Goal: Task Accomplishment & Management: Complete application form

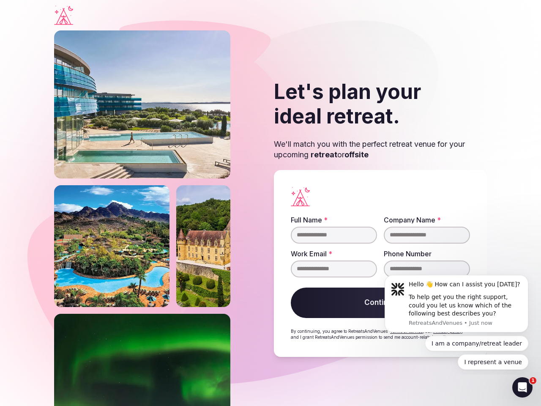
click at [271, 203] on div "Let's plan your ideal retreat. We'll match you with the perfect retreat venue f…" at bounding box center [270, 217] width 433 height 375
click at [457, 304] on div "To help get you the right support, could you let us know which of the following…" at bounding box center [465, 305] width 113 height 25
click at [530, 277] on section "Let's plan your ideal retreat. We'll match you with the perfect retreat venue f…" at bounding box center [270, 217] width 541 height 375
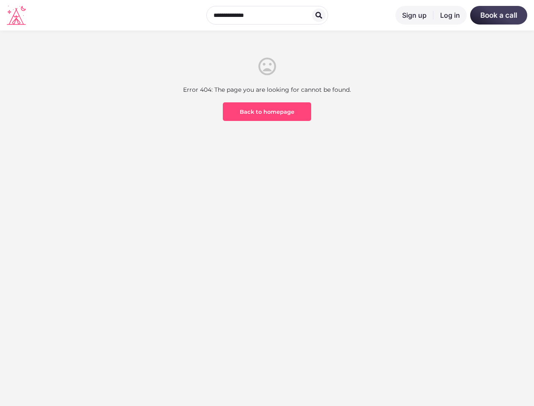
click at [267, 203] on section "Error 404: The page you are looking for cannot be found. Back to homepage" at bounding box center [267, 120] width 534 height 181
